Goal: Task Accomplishment & Management: Complete application form

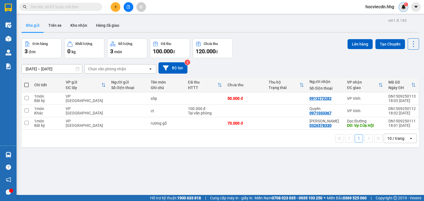
click at [402, 7] on img at bounding box center [403, 6] width 5 height 5
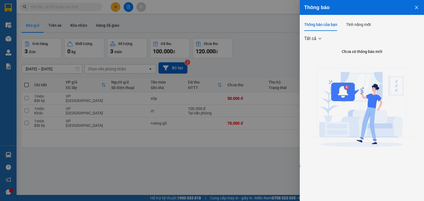
click at [415, 6] on icon "close" at bounding box center [416, 7] width 4 height 4
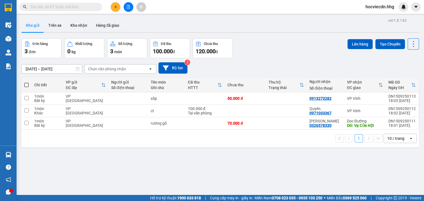
click at [116, 6] on icon "plus" at bounding box center [115, 6] width 0 height 3
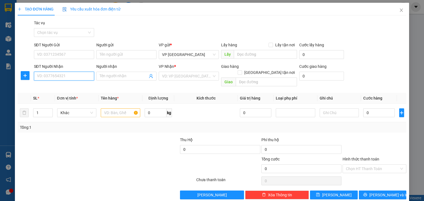
click at [68, 75] on input "SĐT Người Nhận" at bounding box center [64, 76] width 60 height 9
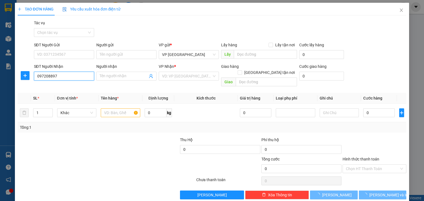
type input "0972088971"
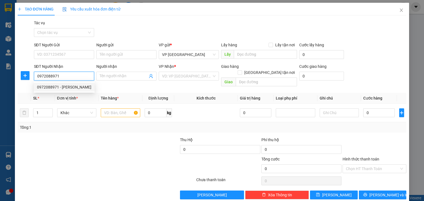
click at [65, 89] on div "0972088971 - [PERSON_NAME]" at bounding box center [64, 87] width 54 height 6
type input "[PERSON_NAME]"
checkbox input "true"
type input "Nhà số 5 ngõ 95 [PERSON_NAME]- CHƯA TÍNH SHIP"
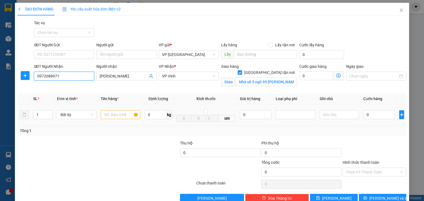
type input "0972088971"
click at [114, 117] on input "text" at bounding box center [120, 114] width 39 height 9
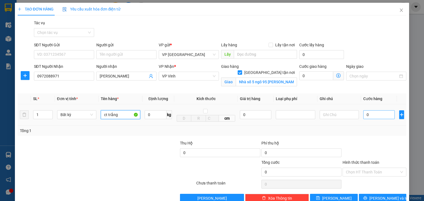
type input "ct trắng"
click at [372, 115] on input "0" at bounding box center [378, 114] width 31 height 9
type input "7"
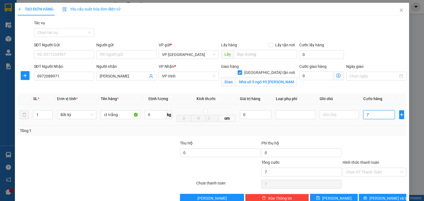
type input "70"
type input "700"
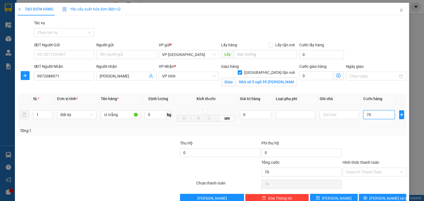
type input "700"
type input "7.000"
type input "70.000"
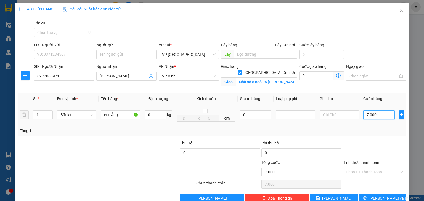
type input "70.000"
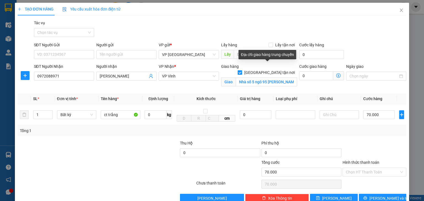
click at [269, 70] on span "[GEOGRAPHIC_DATA] tận nơi" at bounding box center [269, 73] width 55 height 6
click at [241, 70] on input "[GEOGRAPHIC_DATA] tận nơi" at bounding box center [240, 72] width 4 height 4
checkbox input "false"
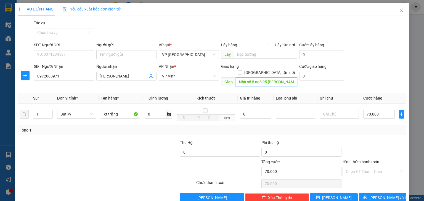
click at [263, 78] on input "Nhà số 5 ngõ 95 [PERSON_NAME]- CHƯA TÍNH SHIP" at bounding box center [266, 82] width 61 height 9
click at [367, 196] on icon "printer" at bounding box center [365, 198] width 4 height 4
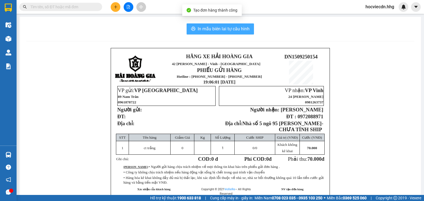
click at [236, 27] on span "In mẫu biên lai tự cấu hình" at bounding box center [224, 28] width 52 height 7
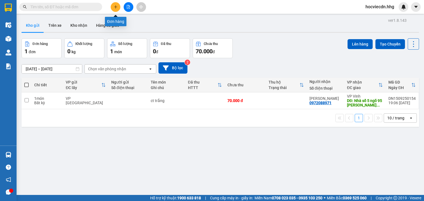
click at [116, 10] on button at bounding box center [116, 7] width 10 height 10
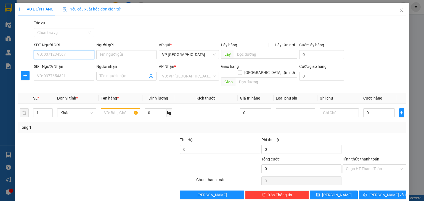
click at [66, 53] on input "SĐT Người Gửi" at bounding box center [64, 54] width 60 height 9
type input "0382185621"
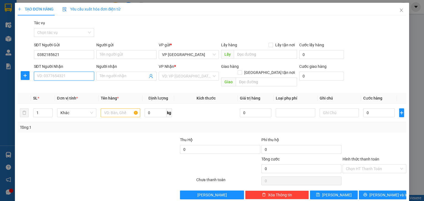
click at [75, 80] on input "SĐT Người Nhận" at bounding box center [64, 76] width 60 height 9
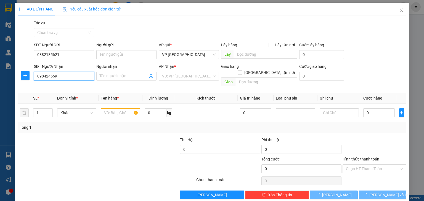
type input "0984245599"
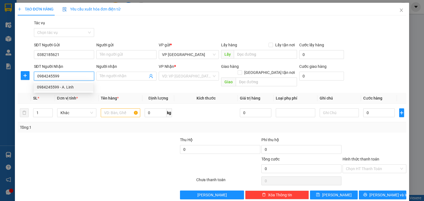
click at [66, 88] on div "0984245599 - A. Linh" at bounding box center [63, 87] width 53 height 6
type input "A. Linh"
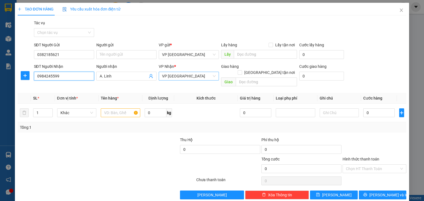
click at [205, 76] on span "VP [GEOGRAPHIC_DATA]" at bounding box center [189, 76] width 54 height 8
type input "0984245599"
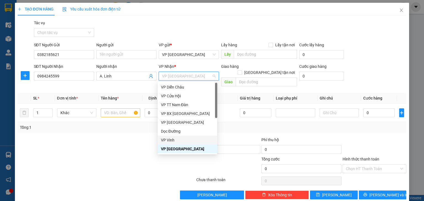
click at [186, 143] on div "VP Vinh" at bounding box center [187, 140] width 53 height 6
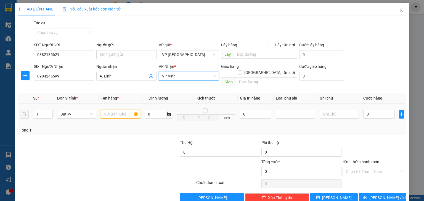
click at [116, 110] on input "text" at bounding box center [120, 114] width 39 height 9
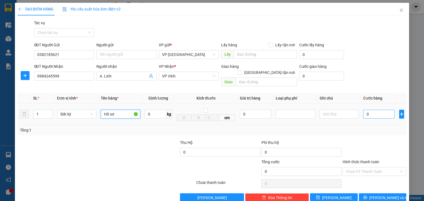
type input "Hồ sơ"
click at [376, 110] on input "0" at bounding box center [378, 114] width 31 height 9
type input "5"
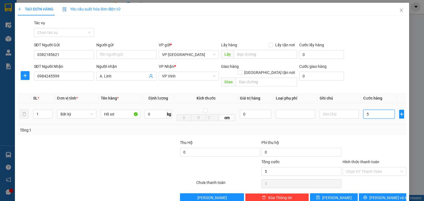
type input "50"
type input "500"
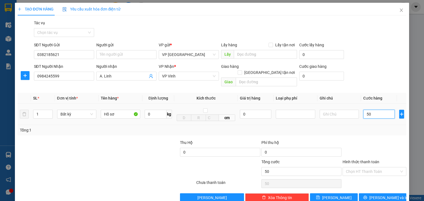
type input "500"
type input "5.000"
type input "50.000"
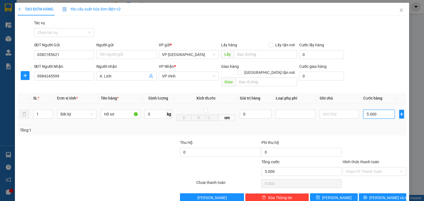
type input "50.000"
click at [375, 195] on span "[PERSON_NAME] và In" at bounding box center [388, 198] width 39 height 6
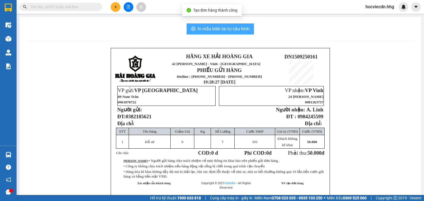
click at [201, 23] on button "In mẫu biên lai tự cấu hình" at bounding box center [220, 28] width 67 height 11
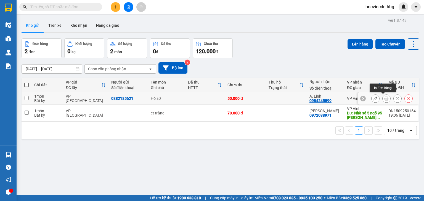
click at [385, 97] on button at bounding box center [386, 99] width 8 height 10
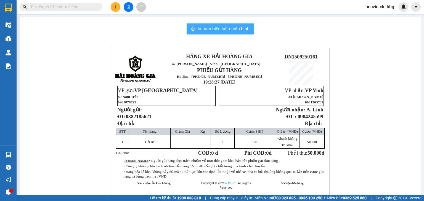
click at [200, 25] on button "In mẫu biên lai tự cấu hình" at bounding box center [220, 28] width 67 height 11
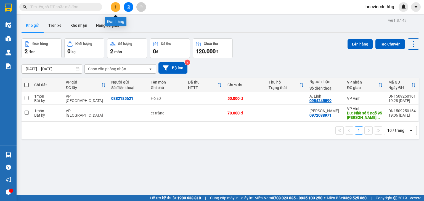
click at [118, 8] on button at bounding box center [116, 7] width 10 height 10
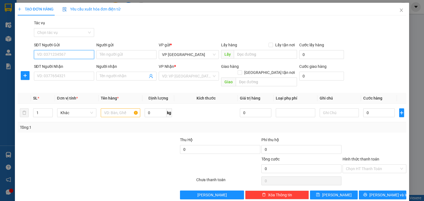
click at [78, 56] on input "SĐT Người Gửi" at bounding box center [64, 54] width 60 height 9
type input "0328895185"
click at [65, 52] on input "0328895185" at bounding box center [64, 54] width 60 height 9
drag, startPoint x: 65, startPoint y: 52, endPoint x: 24, endPoint y: 59, distance: 41.5
click at [24, 59] on div "SĐT Người Gửi 0328895185 Người gửi Tên người gửi VP gửi * VP [GEOGRAPHIC_DATA] …" at bounding box center [212, 51] width 390 height 19
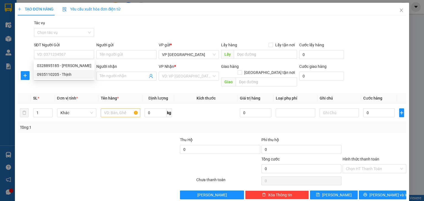
click at [85, 86] on div "Transit Pickup Surcharge Ids Transit Deliver Surcharge Ids Transit Deliver Surc…" at bounding box center [212, 110] width 389 height 180
click at [87, 78] on input "SĐT Người Nhận" at bounding box center [64, 76] width 60 height 9
click at [87, 77] on input "SĐT Người Nhận" at bounding box center [64, 76] width 60 height 9
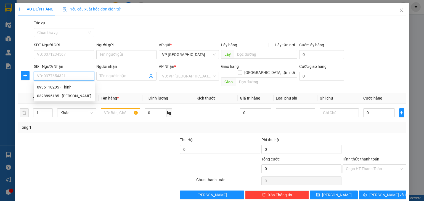
paste input "0328895185"
type input "0328895185"
click at [62, 87] on div "0328895185 - [PERSON_NAME]" at bounding box center [64, 87] width 54 height 6
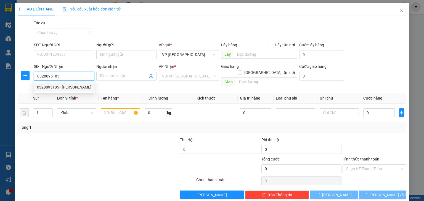
type input "C ngọc"
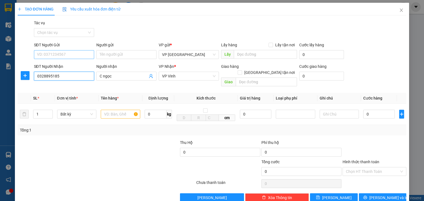
type input "0328895185"
click at [72, 52] on input "SĐT Người Gửi" at bounding box center [64, 54] width 60 height 9
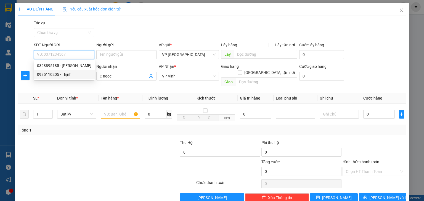
click at [72, 52] on input "SĐT Người Gửi" at bounding box center [64, 54] width 60 height 9
click at [73, 77] on div "0935110205 - Thịnh" at bounding box center [64, 74] width 54 height 6
type input "0935110205"
type input "Thịnh"
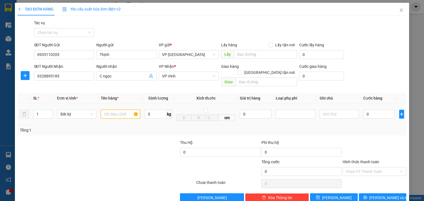
click at [124, 111] on input "text" at bounding box center [120, 114] width 39 height 9
type input "Carton"
click at [376, 110] on input "0" at bounding box center [378, 114] width 31 height 9
type input "5"
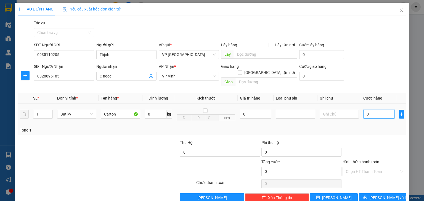
type input "5"
type input "50"
type input "500"
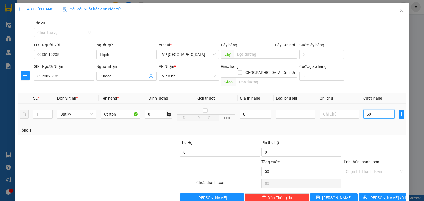
type input "500"
type input "5.000"
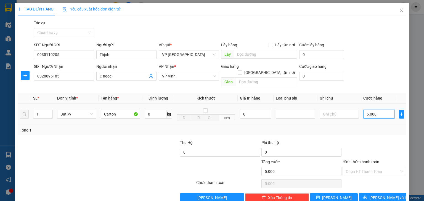
type input "50.000"
click at [354, 167] on input "Hình thức thanh toán" at bounding box center [372, 171] width 53 height 8
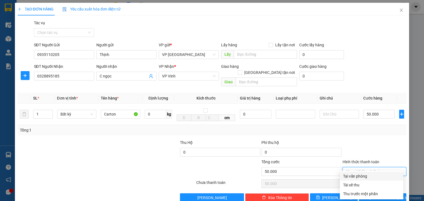
click at [363, 176] on div "Tại văn phòng" at bounding box center [371, 176] width 57 height 6
type input "0"
click at [367, 196] on icon "printer" at bounding box center [365, 198] width 4 height 4
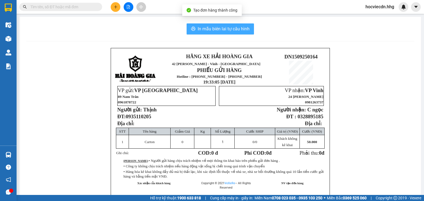
click at [246, 34] on button "In mẫu biên lai tự cấu hình" at bounding box center [220, 28] width 67 height 11
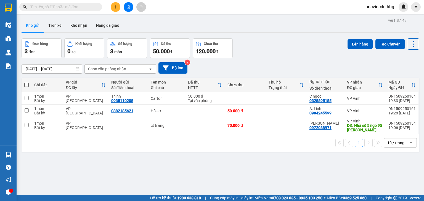
click at [335, 59] on div "[DATE] – [DATE] Press the down arrow key to interact with the calendar and sele…" at bounding box center [220, 68] width 397 height 20
click at [116, 9] on button at bounding box center [116, 7] width 10 height 10
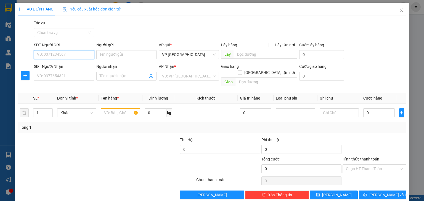
click at [86, 55] on input "SĐT Người Gửi" at bounding box center [64, 54] width 60 height 9
click at [84, 57] on input "SĐT Người Gửi" at bounding box center [64, 54] width 60 height 9
type input "0914190502"
click at [86, 66] on div "0914190502 - Chị Hậu" at bounding box center [63, 66] width 53 height 6
type input "Chị Hậu"
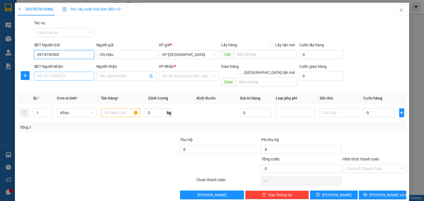
type input "0914190502"
click at [85, 80] on input "SĐT Người Nhận" at bounding box center [64, 76] width 60 height 9
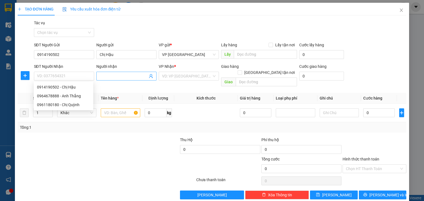
click at [117, 74] on input "Người nhận" at bounding box center [124, 76] width 48 height 6
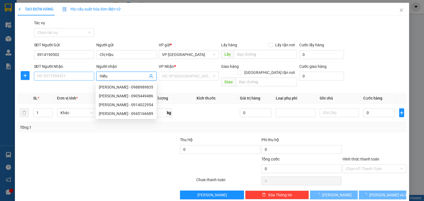
type input "Hiếu"
click at [60, 78] on input "SĐT Người Nhận" at bounding box center [64, 76] width 60 height 9
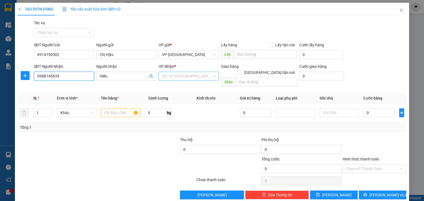
type input "0988145639"
click at [185, 76] on input "search" at bounding box center [187, 76] width 50 height 8
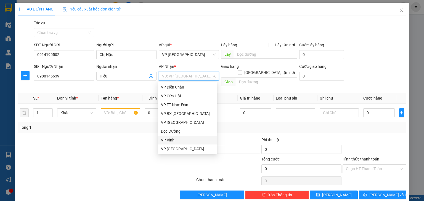
click at [184, 140] on div "VP Vinh" at bounding box center [187, 140] width 53 height 6
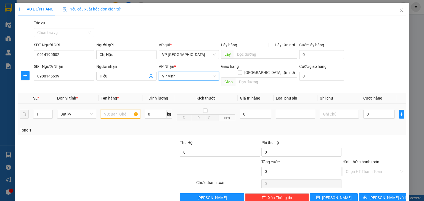
click at [124, 110] on input "text" at bounding box center [120, 114] width 39 height 9
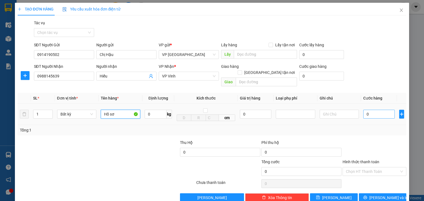
type input "Hồ sơ"
click at [374, 110] on input "0" at bounding box center [378, 114] width 31 height 9
type input "5"
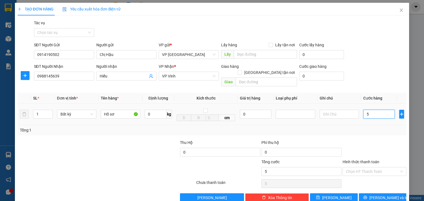
type input "50"
type input "500"
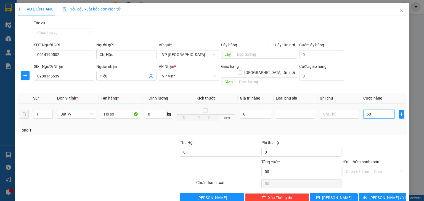
type input "500"
type input "5.000"
type input "50.000"
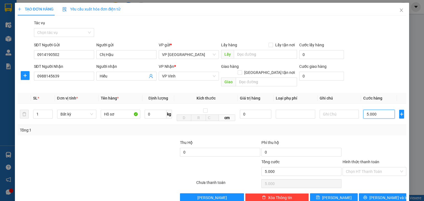
type input "50.000"
click at [392, 195] on button "[PERSON_NAME] và In" at bounding box center [383, 197] width 48 height 9
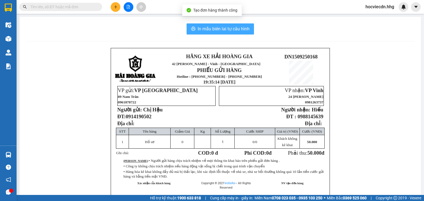
click at [243, 30] on span "In mẫu biên lai tự cấu hình" at bounding box center [224, 28] width 52 height 7
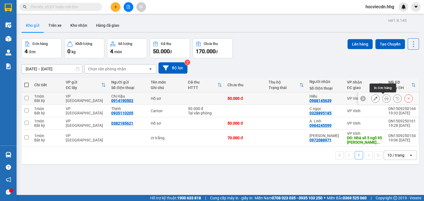
click at [386, 99] on button at bounding box center [386, 99] width 8 height 10
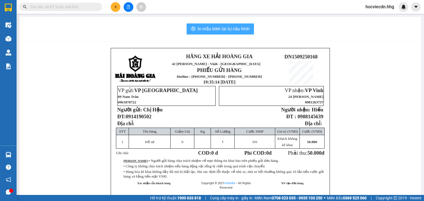
click at [204, 30] on span "In mẫu biên lai tự cấu hình" at bounding box center [224, 28] width 52 height 7
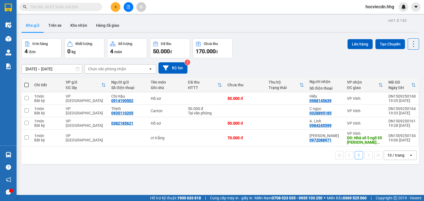
click at [120, 4] on div at bounding box center [128, 7] width 41 height 10
click at [117, 11] on button at bounding box center [116, 7] width 10 height 10
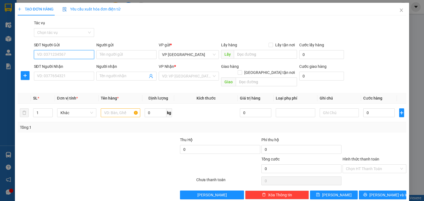
click at [85, 55] on input "SĐT Người Gửi" at bounding box center [64, 54] width 60 height 9
click at [75, 68] on div "0389712479 - Ly ớt" at bounding box center [63, 66] width 53 height 6
type input "0389712479"
type input "Ly ớt"
type input "0389712479"
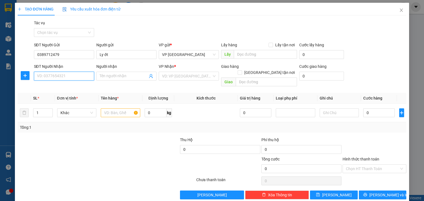
click at [75, 76] on input "SĐT Người Nhận" at bounding box center [64, 76] width 60 height 9
click at [90, 86] on div "0363914431 - Chị Hải - YC xe 40/84 trả" at bounding box center [70, 87] width 66 height 6
type input "0363914431"
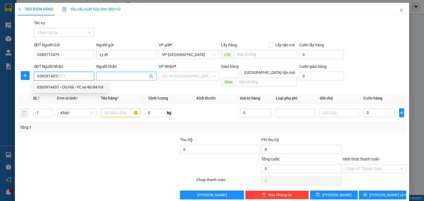
type input "Chị Hải - YC xe 40/84 trả"
type input "N4 Chợ Vinh"
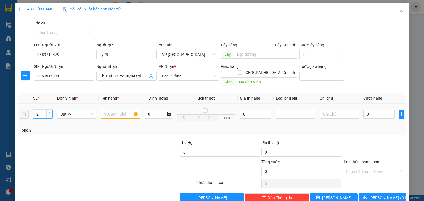
click at [50, 111] on span "up" at bounding box center [49, 112] width 3 height 3
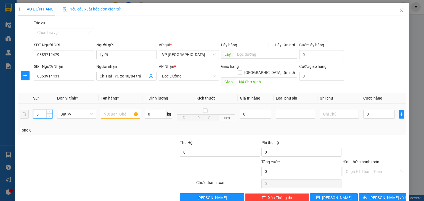
type input "5"
click at [47, 113] on span "Decrease Value" at bounding box center [49, 115] width 6 height 5
drag, startPoint x: 118, startPoint y: 110, endPoint x: 130, endPoint y: 108, distance: 12.3
click at [118, 110] on input "text" at bounding box center [120, 114] width 39 height 9
type input "bao sọc ớt"
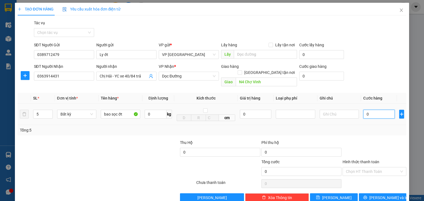
click at [382, 110] on input "0" at bounding box center [378, 114] width 31 height 9
type input "2"
type input "26"
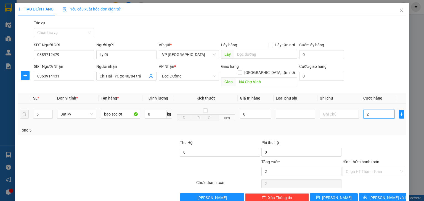
type input "26"
type input "260"
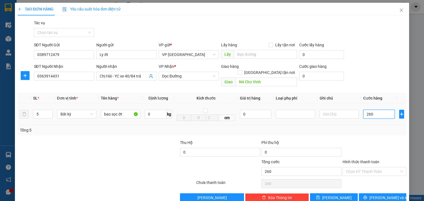
type input "2.600"
type input "26.000"
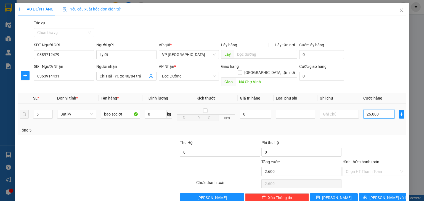
type input "26.000"
type input "260.000"
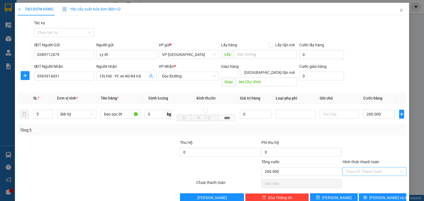
click at [359, 167] on input "Hình thức thanh toán" at bounding box center [372, 171] width 53 height 8
click at [365, 175] on div "Tại văn phòng" at bounding box center [371, 176] width 57 height 6
type input "0"
click at [383, 195] on span "[PERSON_NAME] và In" at bounding box center [388, 198] width 39 height 6
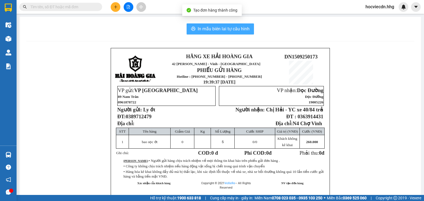
click at [238, 27] on span "In mẫu biên lai tự cấu hình" at bounding box center [224, 28] width 52 height 7
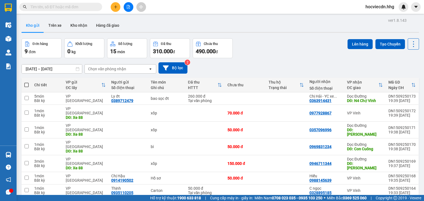
click at [115, 9] on button at bounding box center [116, 7] width 10 height 10
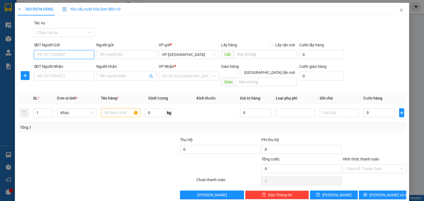
click at [87, 53] on input "SĐT Người Gửi" at bounding box center [64, 54] width 60 height 9
click at [87, 52] on input "SĐT Người Gửi" at bounding box center [64, 54] width 60 height 9
type input "0945979429"
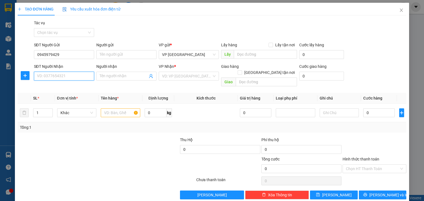
click at [78, 76] on input "SĐT Người Nhận" at bounding box center [64, 76] width 60 height 9
click at [73, 88] on div "0945979429 - Chị Mến." at bounding box center [63, 87] width 53 height 6
type input "0945979429"
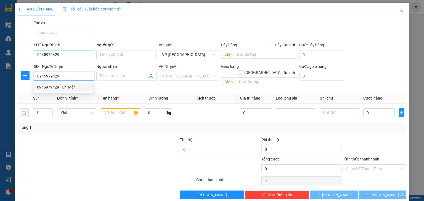
type input "Chị Mến."
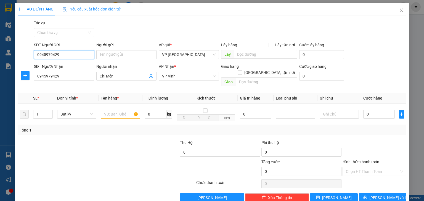
drag, startPoint x: 71, startPoint y: 55, endPoint x: 28, endPoint y: 61, distance: 43.4
click at [28, 61] on div "SĐT Người Gửi 0945979429 0945979429 Người gửi Tên người gửi VP gửi * VP [GEOGRA…" at bounding box center [212, 51] width 390 height 19
click at [55, 53] on input "SĐT Người Gửi" at bounding box center [64, 54] width 60 height 9
type input "0889912717"
click at [125, 111] on input "text" at bounding box center [120, 114] width 39 height 9
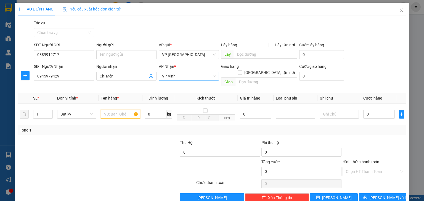
click at [181, 76] on span "VP Vinh" at bounding box center [189, 76] width 54 height 8
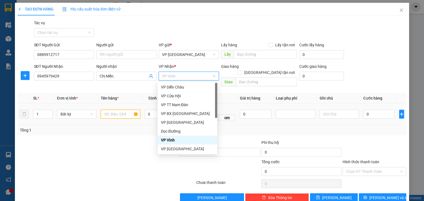
click at [117, 111] on input "text" at bounding box center [120, 114] width 39 height 9
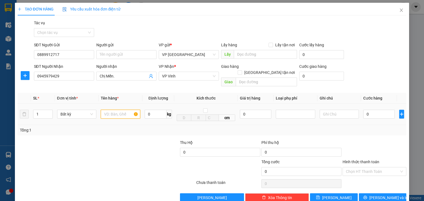
click at [126, 110] on input "text" at bounding box center [120, 114] width 39 height 9
type input "Carton"
click at [381, 110] on input "0" at bounding box center [378, 114] width 31 height 9
type input "5"
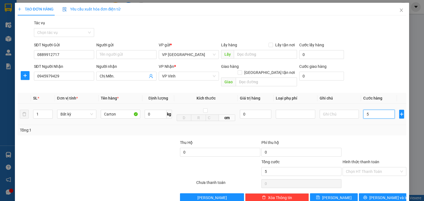
type input "5"
type input "50"
type input "500"
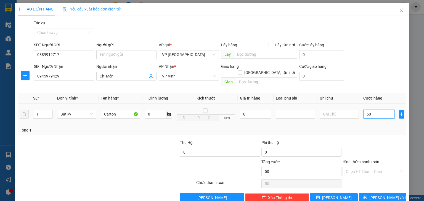
type input "500"
type input "5.000"
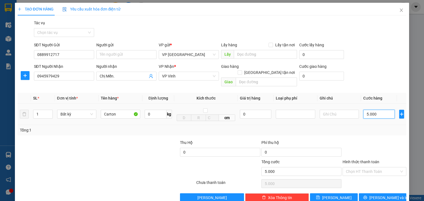
type input "50.000"
click at [376, 195] on span "[PERSON_NAME] và In" at bounding box center [388, 198] width 39 height 6
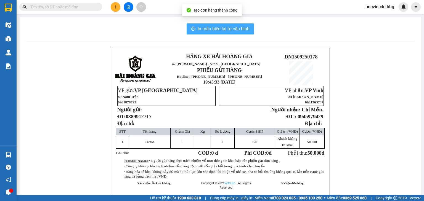
click at [228, 31] on span "In mẫu biên lai tự cấu hình" at bounding box center [224, 28] width 52 height 7
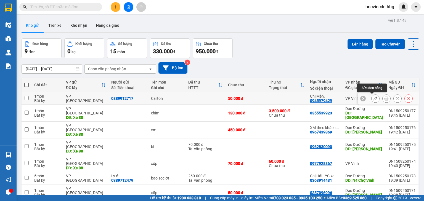
click at [373, 99] on icon at bounding box center [375, 99] width 4 height 4
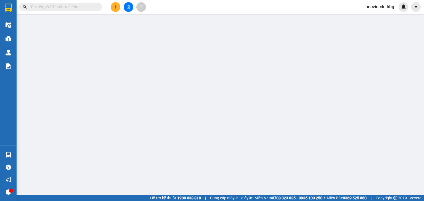
type input "0889912717"
type input "0945979429"
type input "Chị Mến."
type input "50.000"
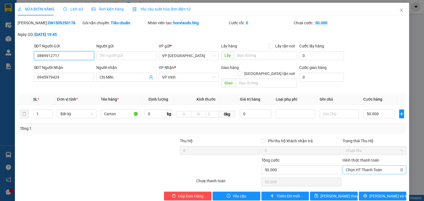
click at [365, 166] on span "Chọn HT Thanh Toán" at bounding box center [374, 170] width 57 height 8
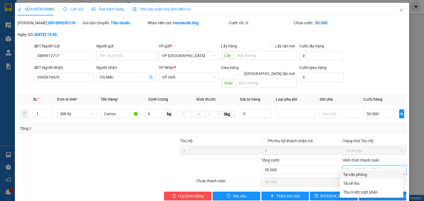
click at [361, 173] on div "Tại văn phòng" at bounding box center [371, 175] width 57 height 6
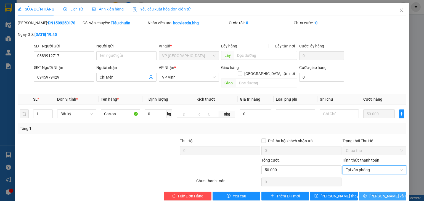
click at [381, 193] on span "[PERSON_NAME] và In" at bounding box center [388, 196] width 39 height 6
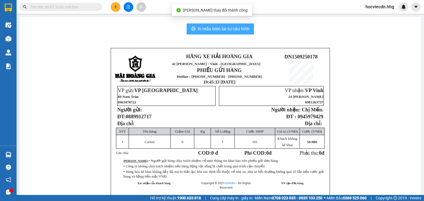
click at [231, 31] on span "In mẫu biên lai tự cấu hình" at bounding box center [224, 28] width 52 height 7
